Goal: Navigation & Orientation: Find specific page/section

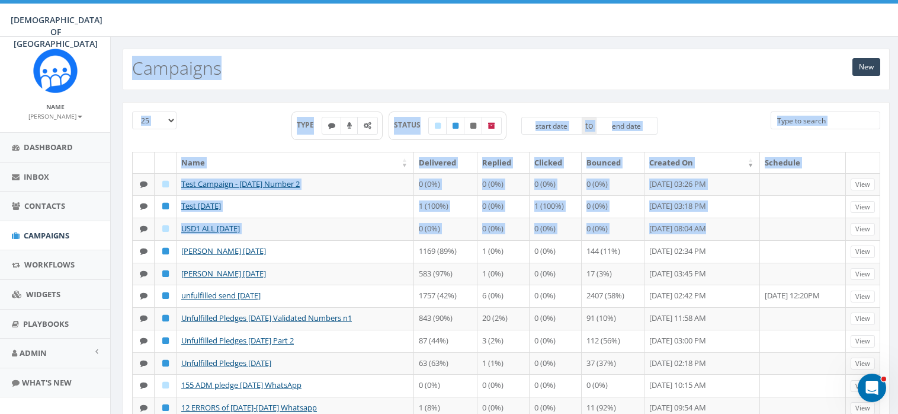
scroll to position [15, 0]
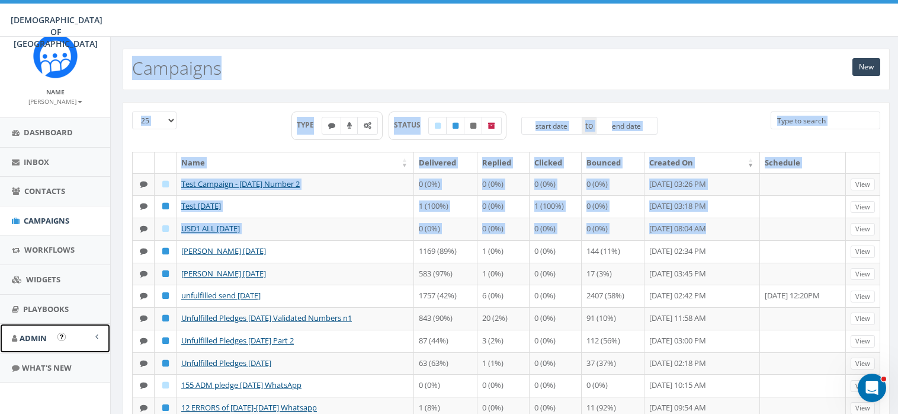
click at [36, 334] on span "Admin" at bounding box center [33, 337] width 27 height 11
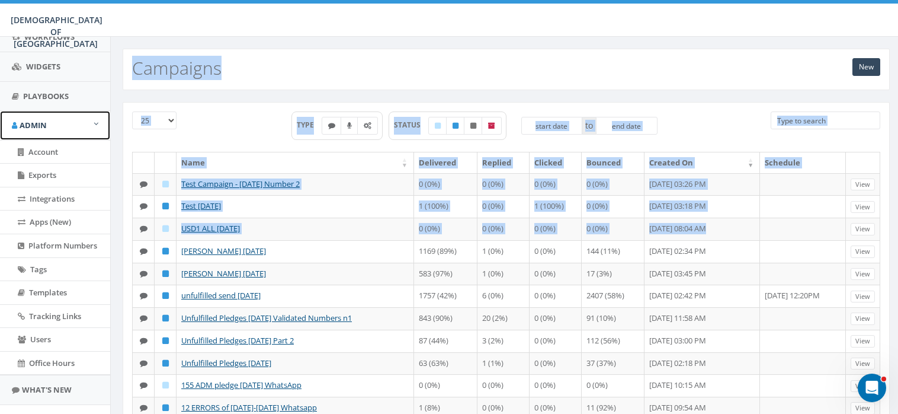
scroll to position [229, 0]
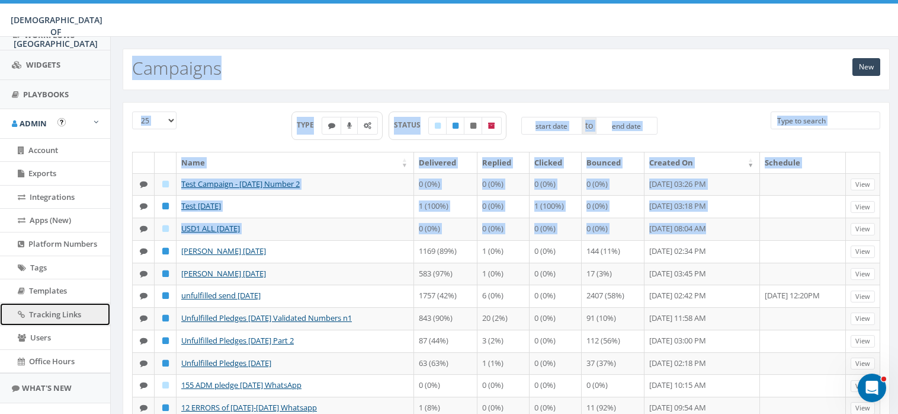
click at [55, 314] on span "Tracking Links" at bounding box center [55, 314] width 52 height 11
